Goal: Information Seeking & Learning: Learn about a topic

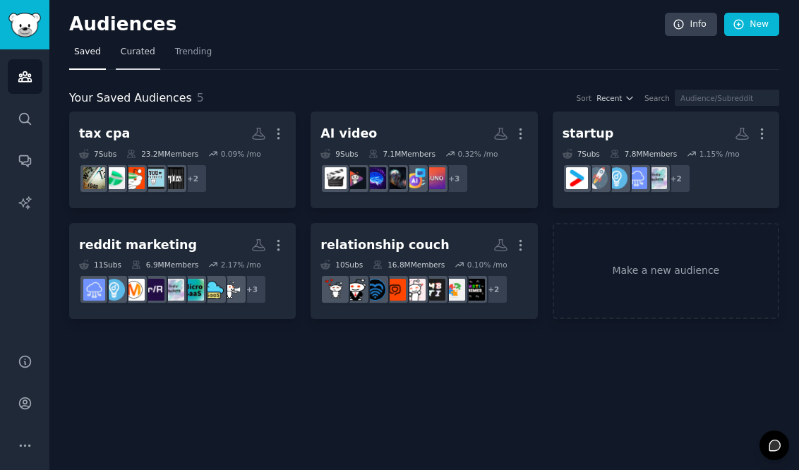
click at [141, 49] on span "Curated" at bounding box center [138, 52] width 35 height 13
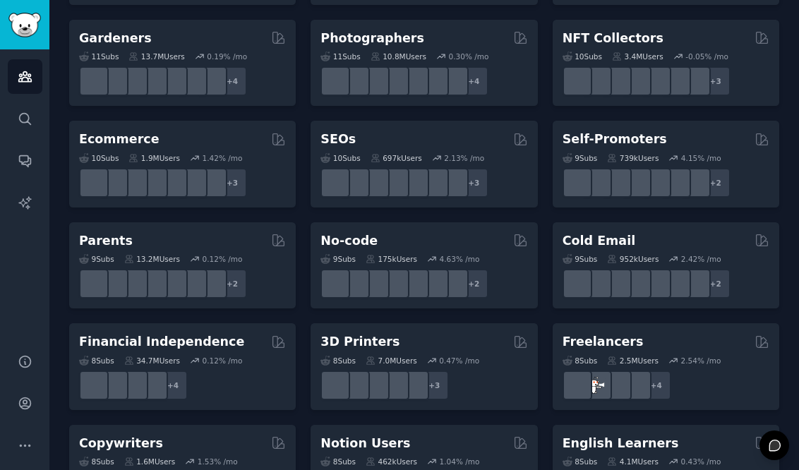
scroll to position [1064, 0]
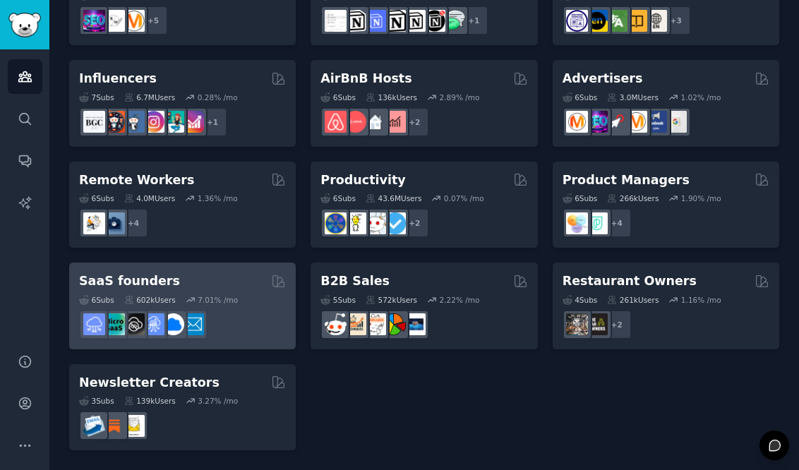
click at [218, 297] on div "7.01 % /mo" at bounding box center [218, 300] width 40 height 10
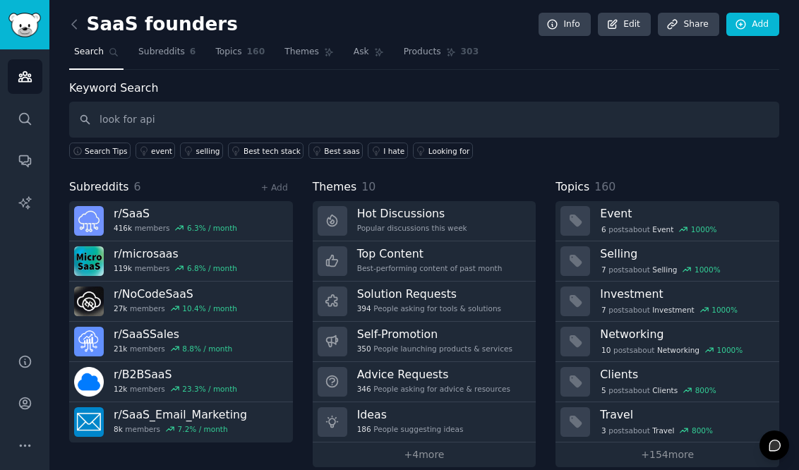
type input "look for api"
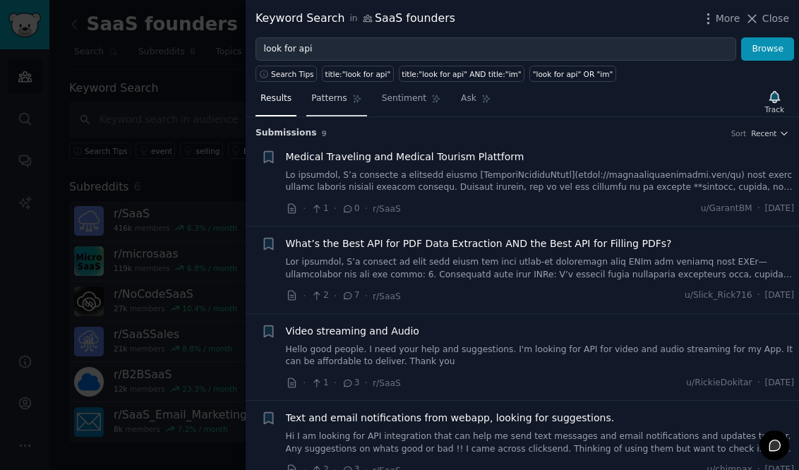
click at [334, 99] on span "Patterns" at bounding box center [328, 98] width 35 height 13
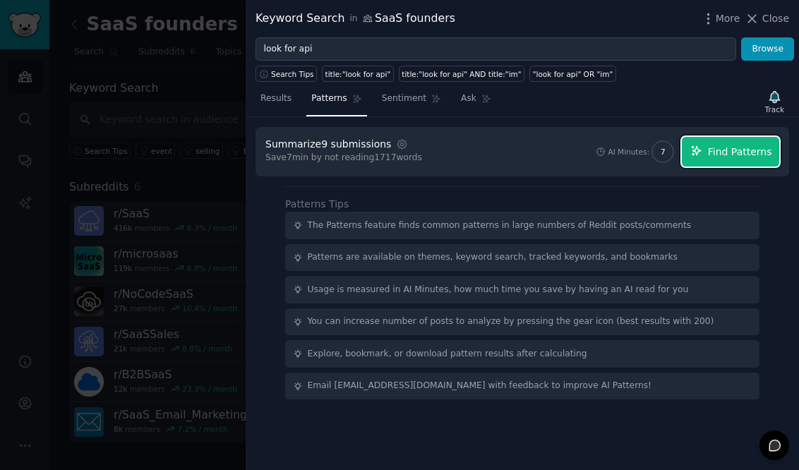
click at [703, 150] on icon "button" at bounding box center [696, 151] width 13 height 13
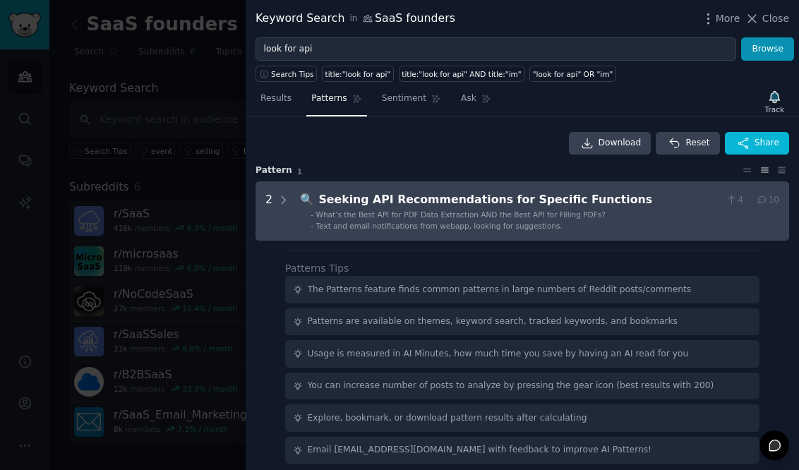
click at [604, 231] on Functions "2 🔍 Seeking API Recommendations for Specific Functions 4 · 10 - What’s the Best…" at bounding box center [521, 210] width 533 height 59
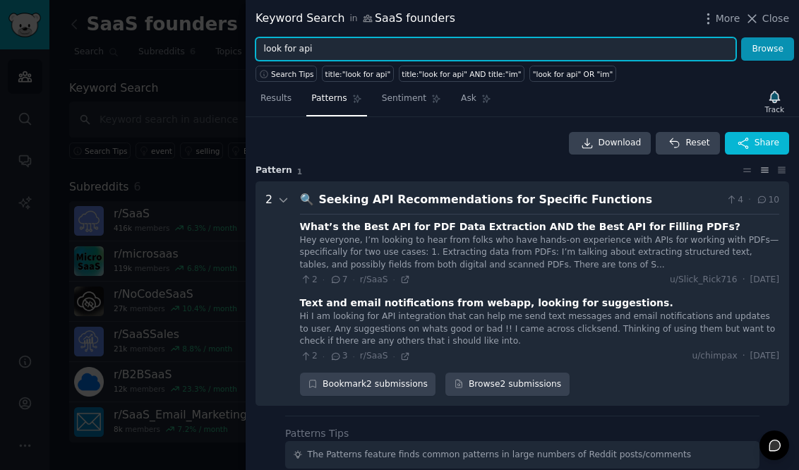
click at [305, 52] on input "look for api" at bounding box center [495, 49] width 480 height 24
type input "l"
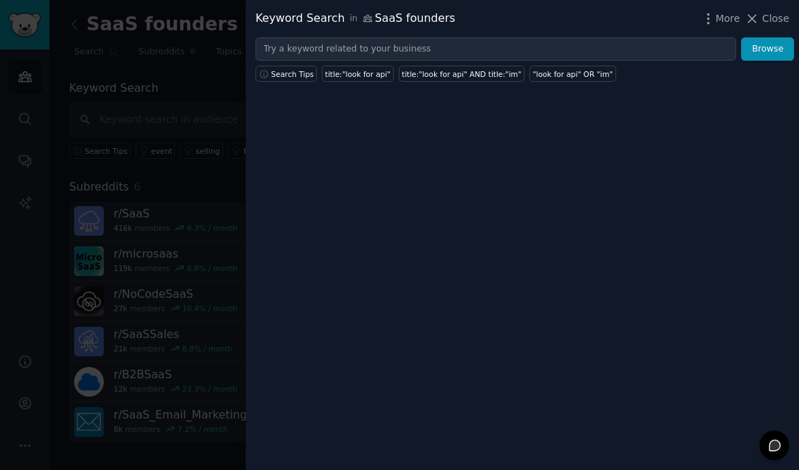
click at [133, 124] on div at bounding box center [399, 235] width 799 height 470
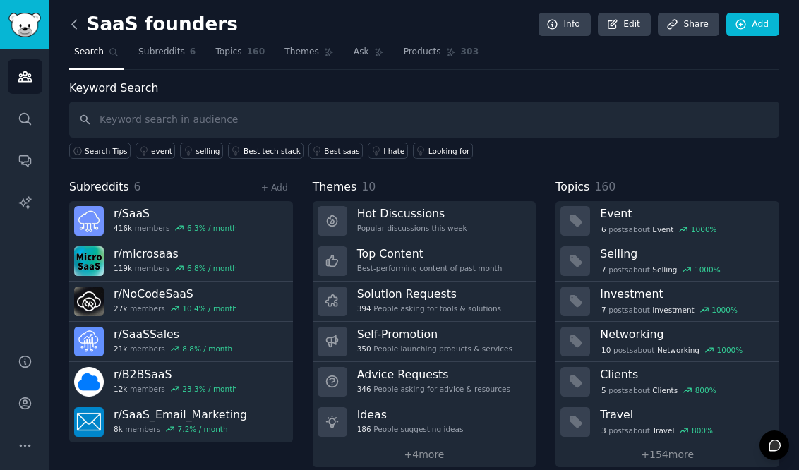
click at [73, 20] on icon at bounding box center [74, 24] width 15 height 15
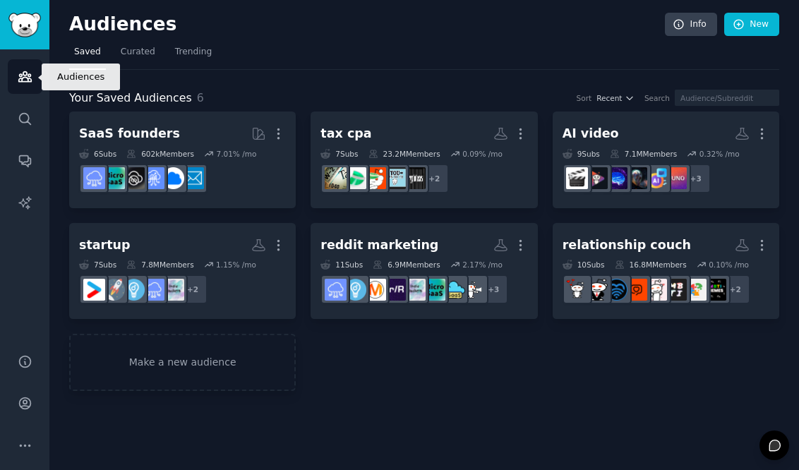
click at [29, 84] on link "Audiences" at bounding box center [25, 76] width 35 height 35
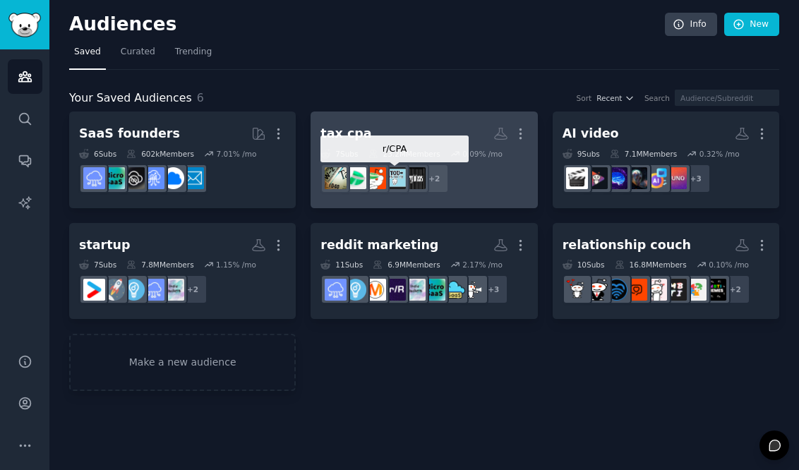
click at [401, 188] on img at bounding box center [395, 178] width 22 height 22
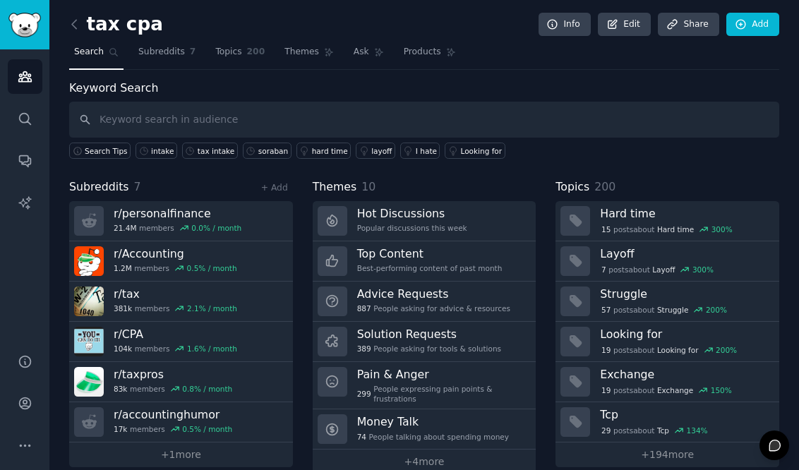
type input "c"
type input "intake"
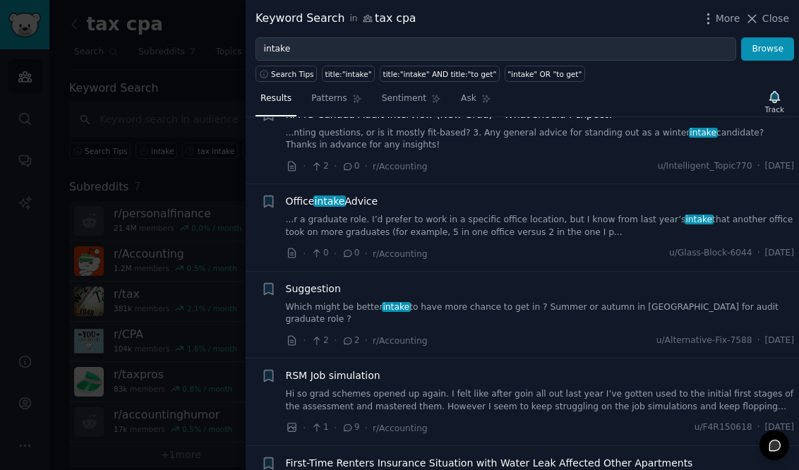
scroll to position [219, 0]
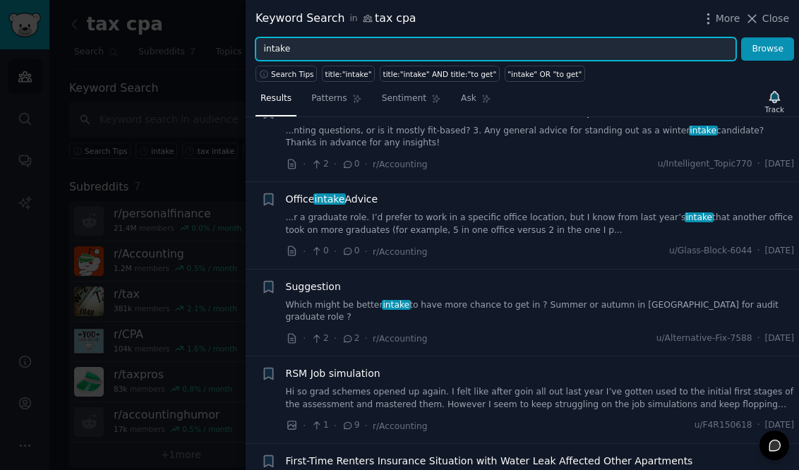
click at [322, 38] on input "intake" at bounding box center [495, 49] width 480 height 24
click at [326, 49] on input "intake" at bounding box center [495, 49] width 480 height 24
type input "intake tool"
click at [741, 37] on button "Browse" at bounding box center [767, 49] width 53 height 24
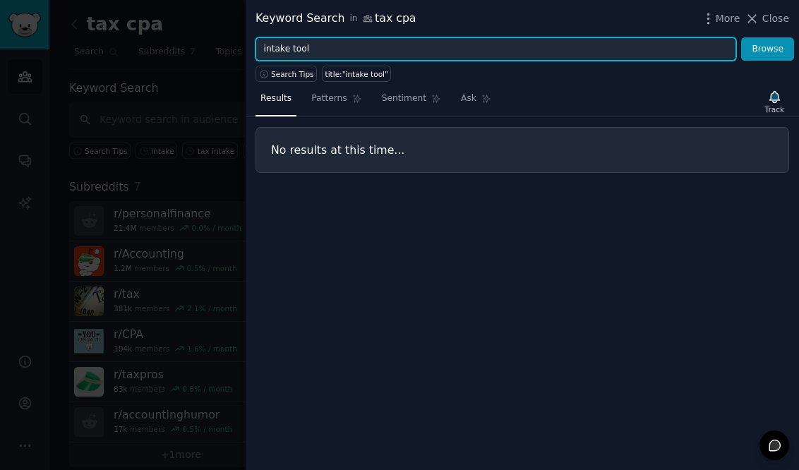
click at [299, 49] on input "intake tool" at bounding box center [495, 49] width 480 height 24
type input "stanfordtax"
click at [741, 37] on button "Browse" at bounding box center [767, 49] width 53 height 24
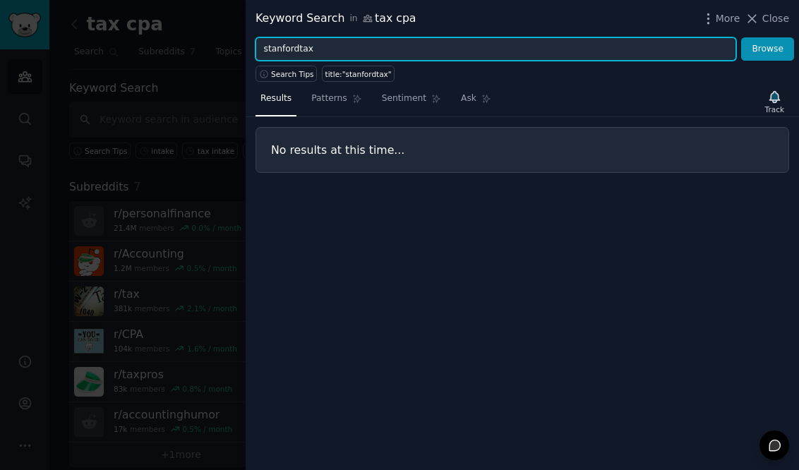
click at [304, 50] on input "stanfordtax" at bounding box center [495, 49] width 480 height 24
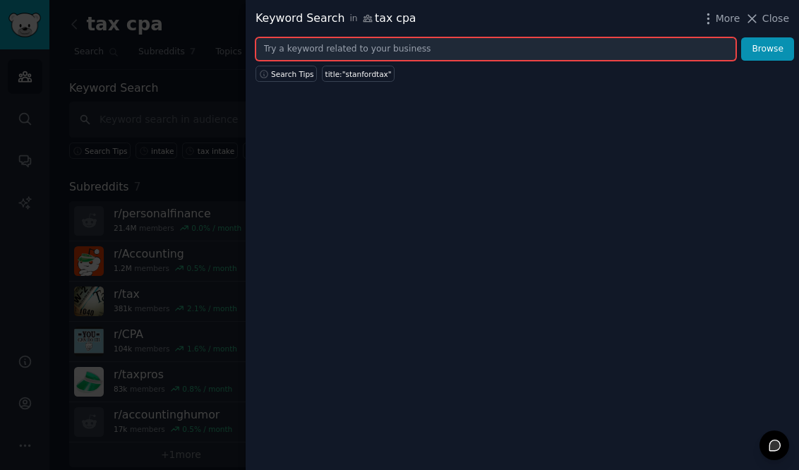
type input "s"
type input "t"
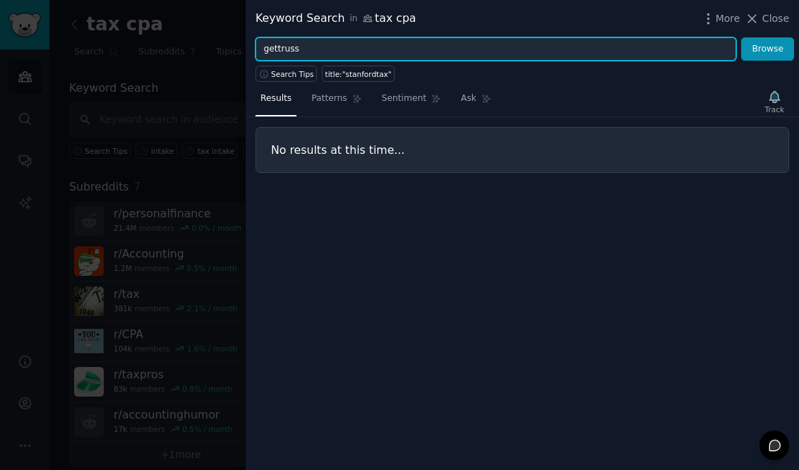
click at [741, 37] on button "Browse" at bounding box center [767, 49] width 53 height 24
type input "g"
type input "truss"
click at [741, 37] on button "Browse" at bounding box center [767, 49] width 53 height 24
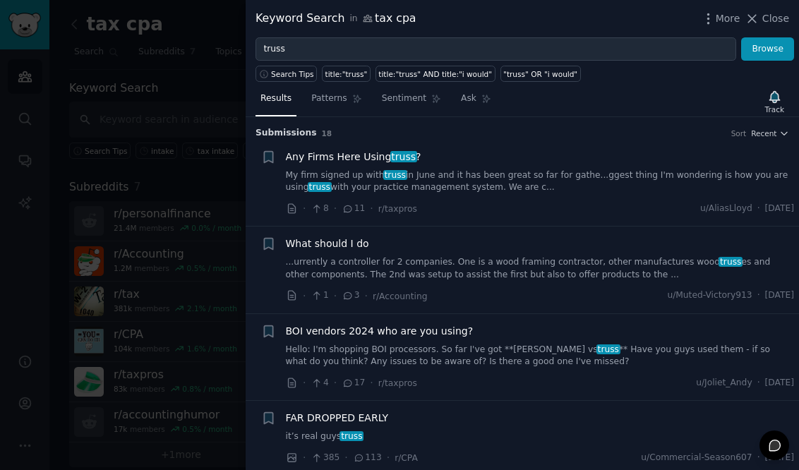
click at [327, 169] on link "My firm signed up with truss in June and it has been great so far for gathe...g…" at bounding box center [540, 181] width 509 height 25
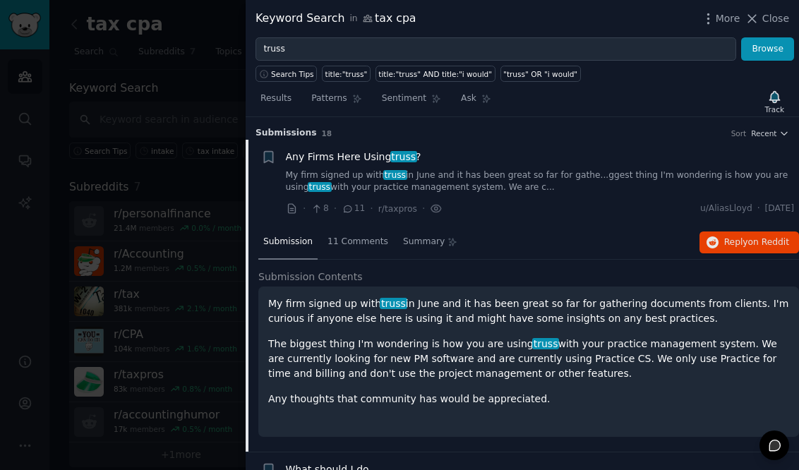
scroll to position [22, 0]
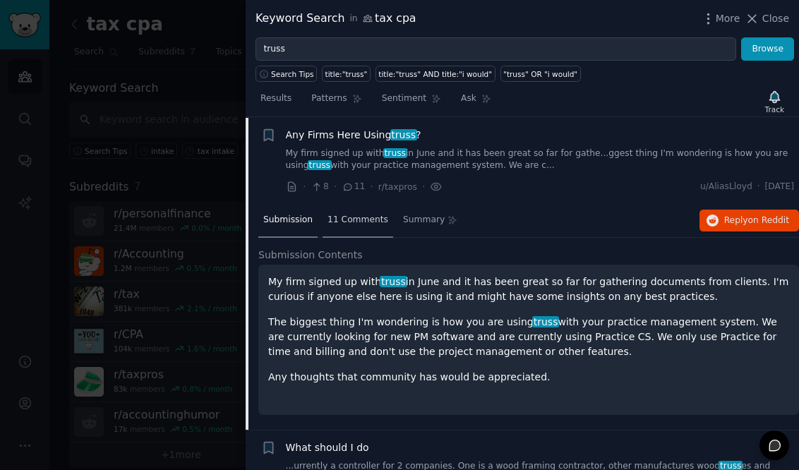
click at [344, 208] on div "11 Comments" at bounding box center [357, 221] width 71 height 34
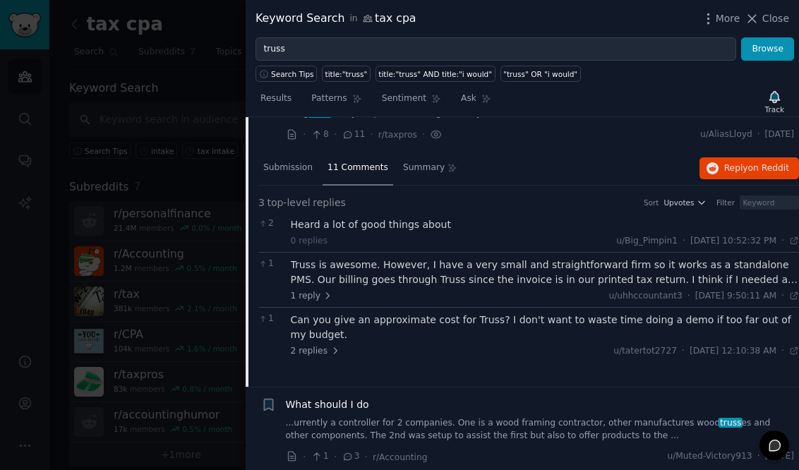
scroll to position [82, 0]
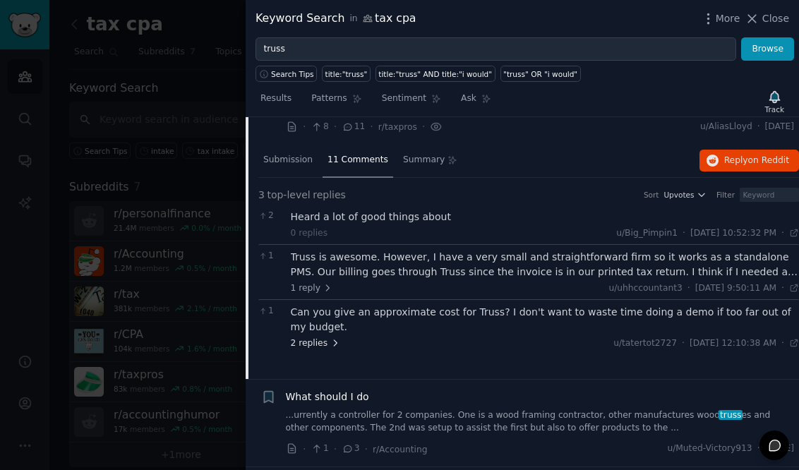
click at [317, 344] on span "2 replies" at bounding box center [315, 343] width 49 height 13
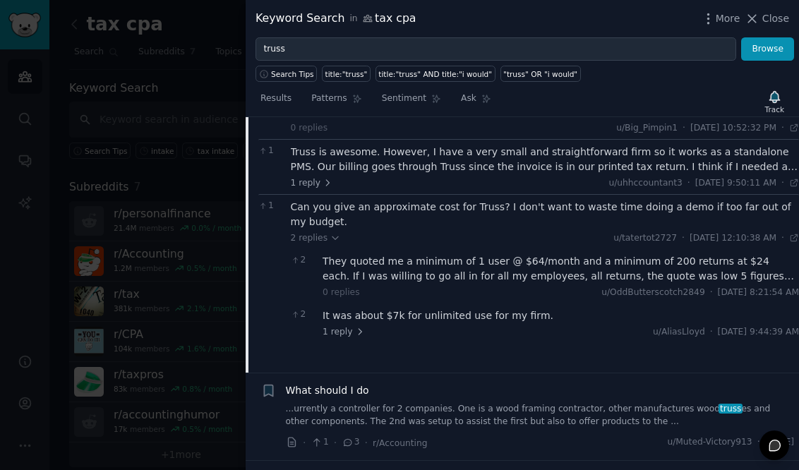
scroll to position [188, 0]
click at [341, 333] on span "1 reply" at bounding box center [343, 331] width 42 height 13
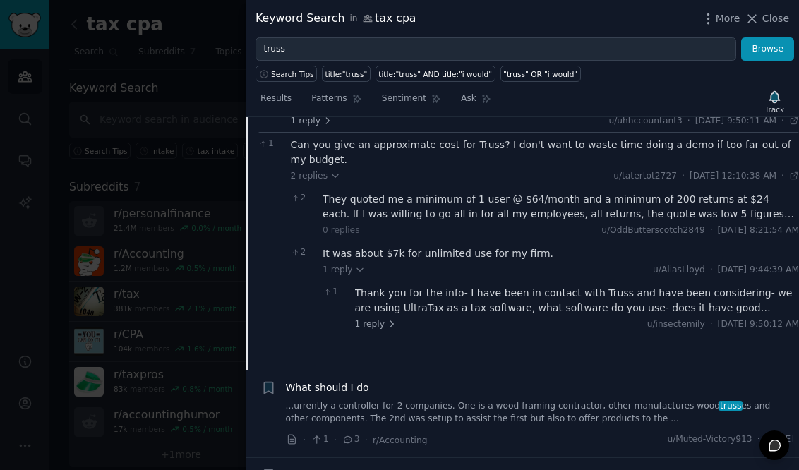
scroll to position [250, 0]
click at [365, 318] on span "1 reply" at bounding box center [376, 323] width 42 height 13
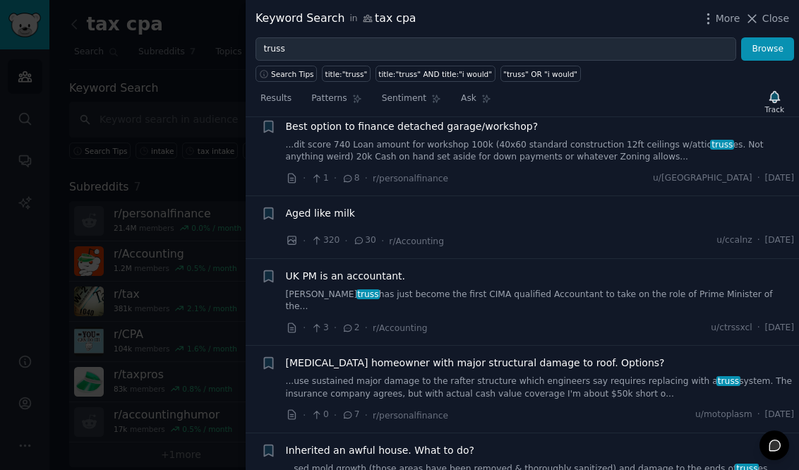
scroll to position [1081, 0]
click at [315, 375] on link "...use sustained major damage to the rafter structure which engineers say requi…" at bounding box center [540, 387] width 509 height 25
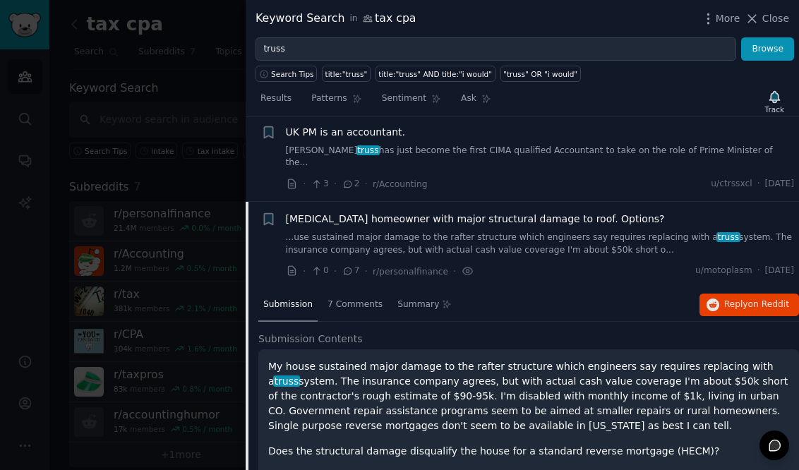
scroll to position [695, 0]
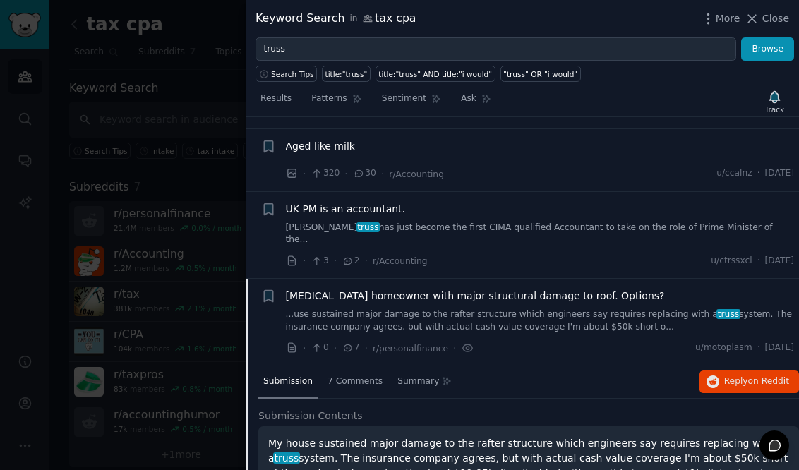
click at [157, 282] on div at bounding box center [399, 235] width 799 height 470
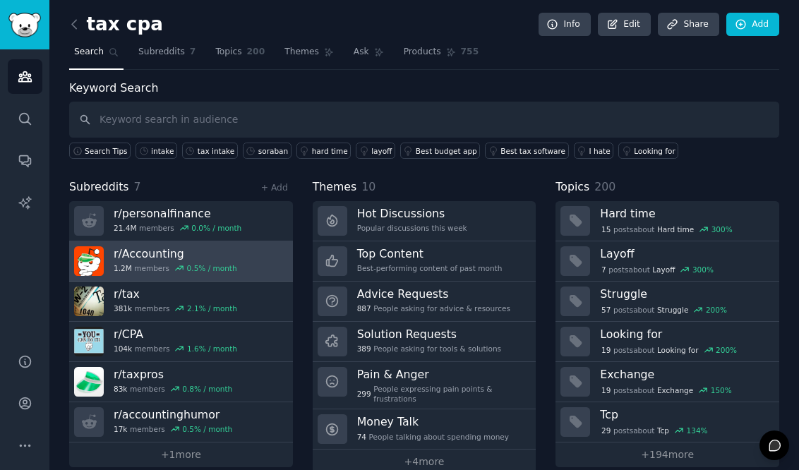
click at [180, 259] on h3 "r/ Accounting" at bounding box center [175, 253] width 123 height 15
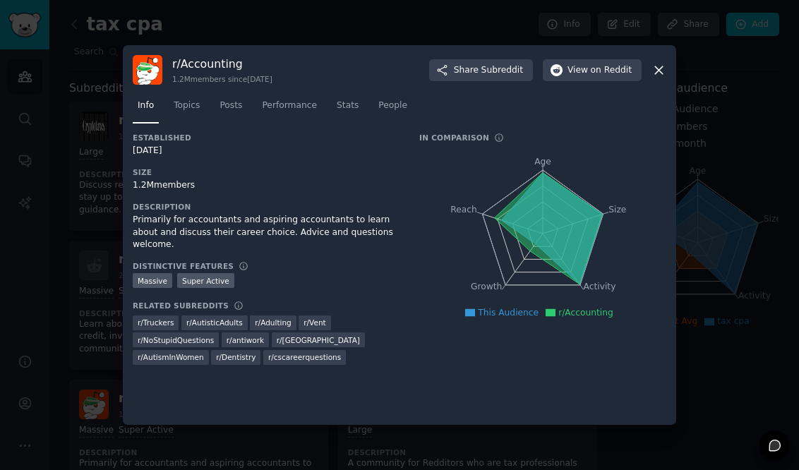
click at [657, 67] on icon at bounding box center [658, 70] width 15 height 15
